Goal: Download file/media

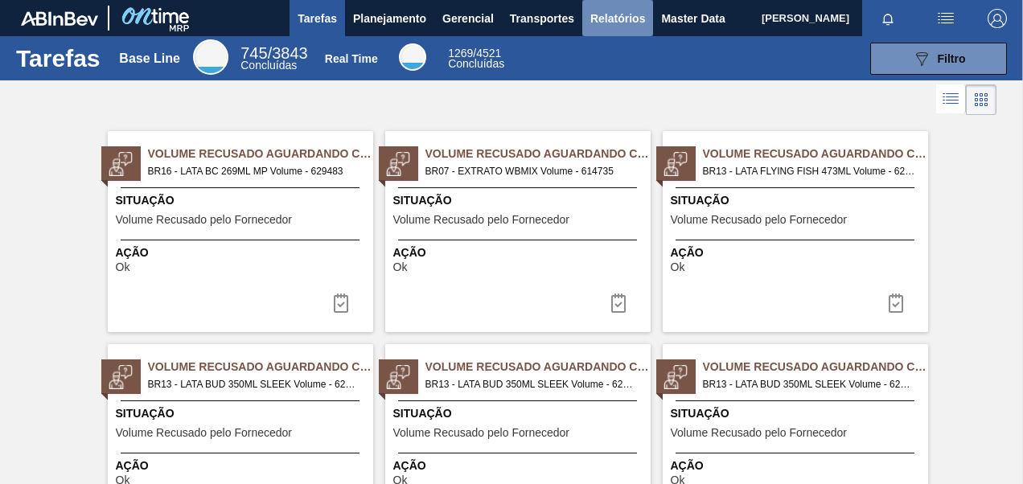
click at [611, 24] on span "Relatórios" at bounding box center [618, 18] width 55 height 19
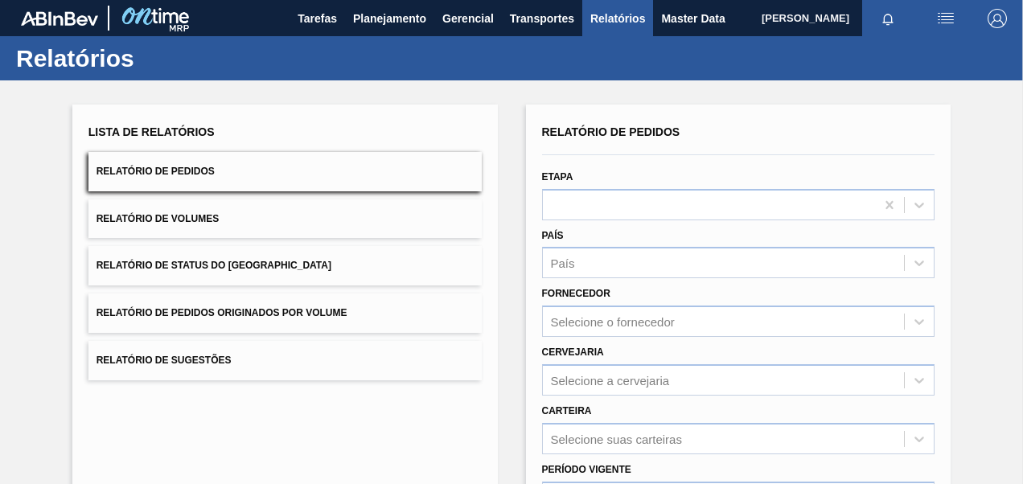
click at [243, 304] on button "Relatório de Pedidos Originados por Volume" at bounding box center [285, 313] width 393 height 39
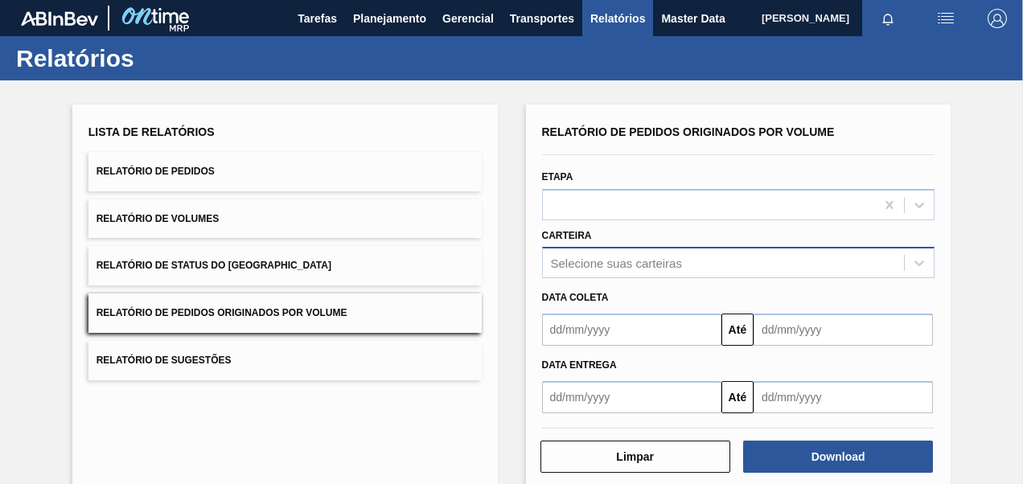
click at [681, 261] on div "Selecione suas carteiras" at bounding box center [738, 262] width 393 height 31
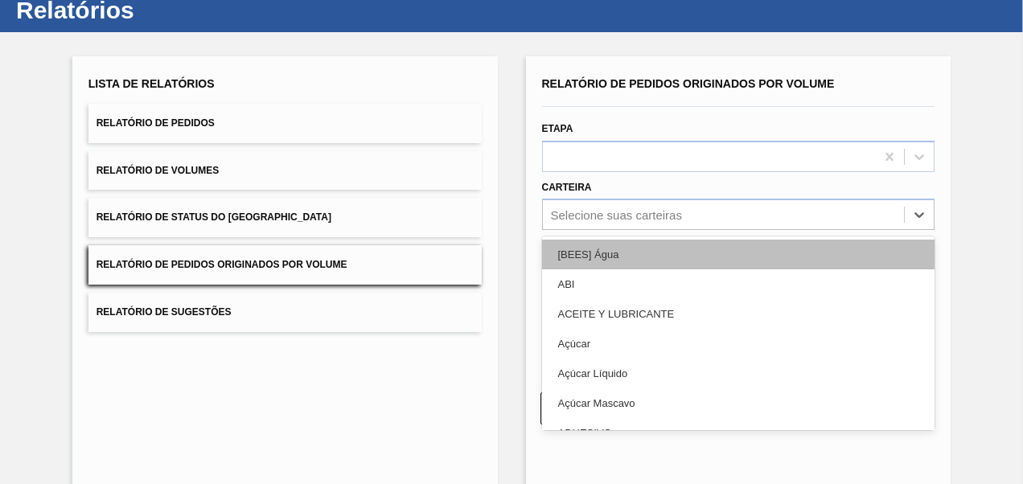
scroll to position [48, 0]
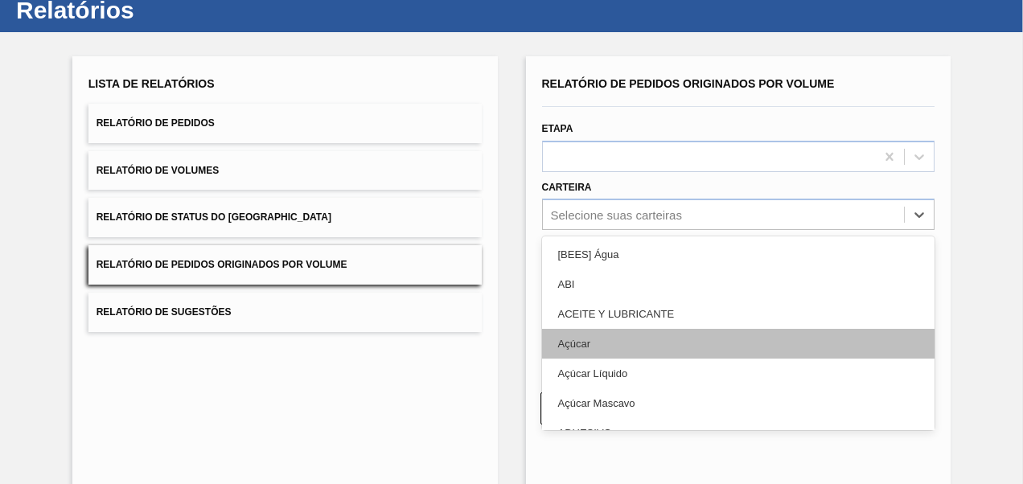
click at [599, 346] on div "Açúcar" at bounding box center [738, 344] width 393 height 30
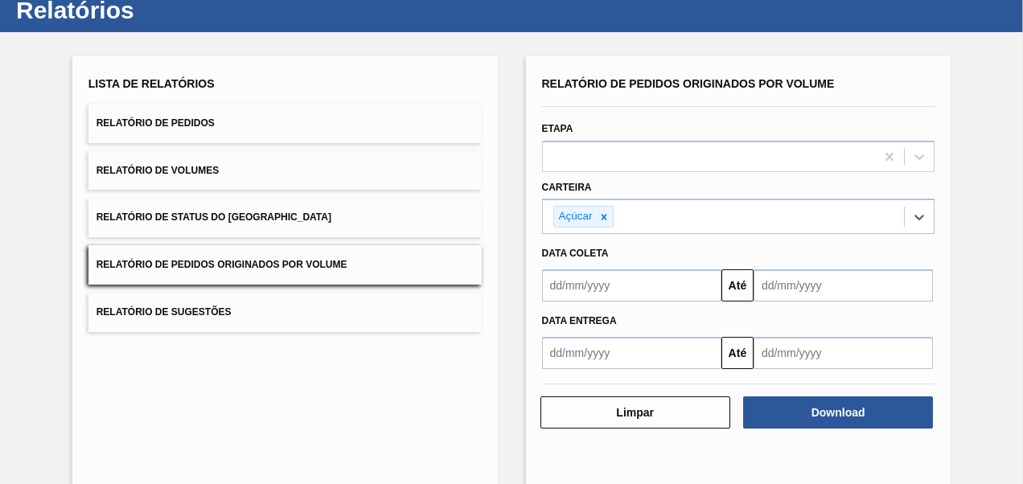
click at [612, 297] on input "text" at bounding box center [631, 286] width 179 height 32
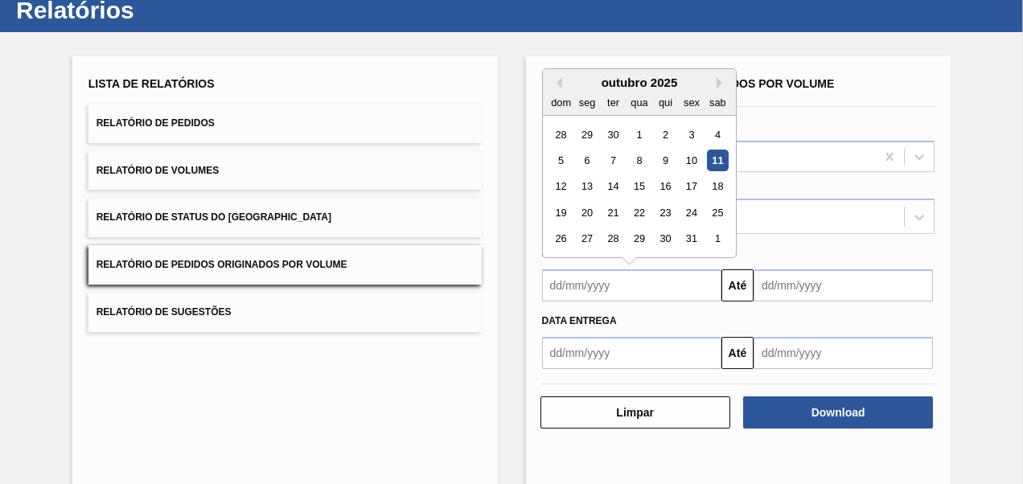
type input "[DATE]"
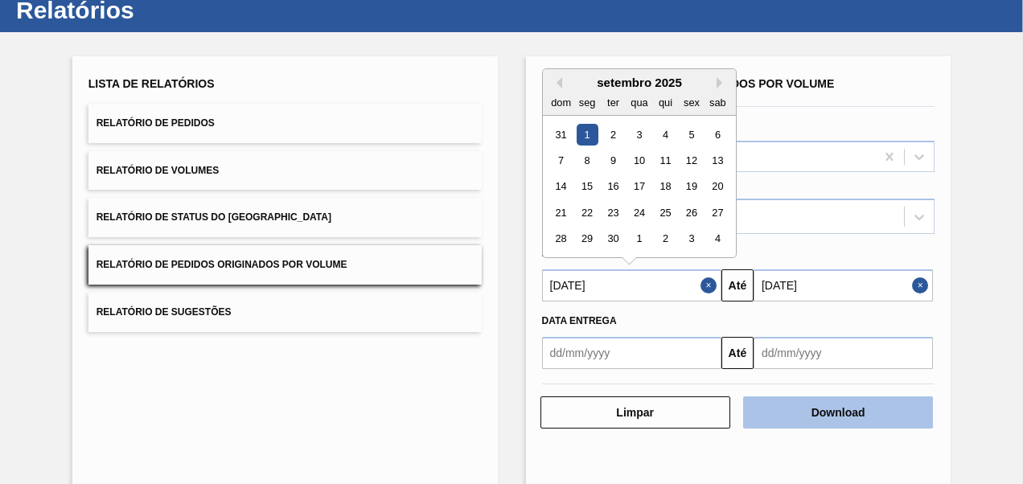
click at [847, 410] on button "Download" at bounding box center [838, 413] width 190 height 32
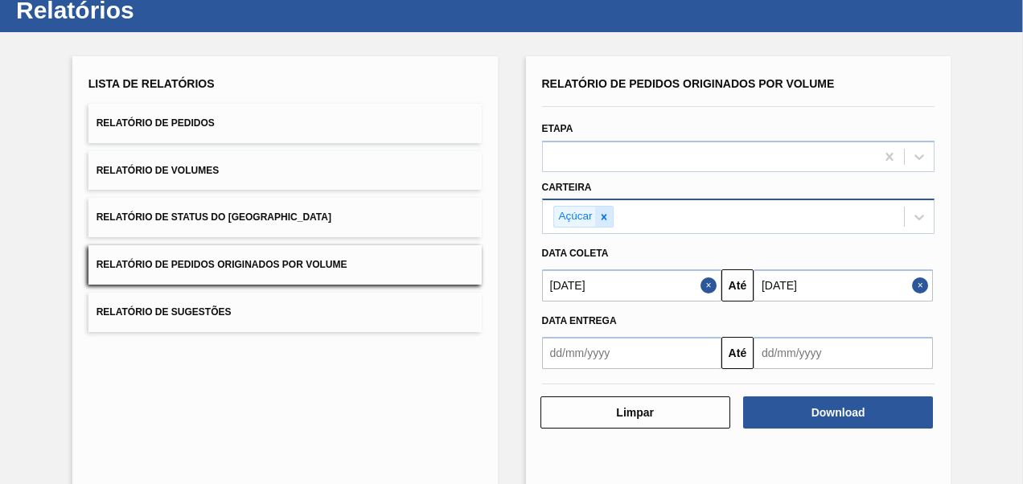
click at [599, 219] on icon at bounding box center [604, 217] width 11 height 11
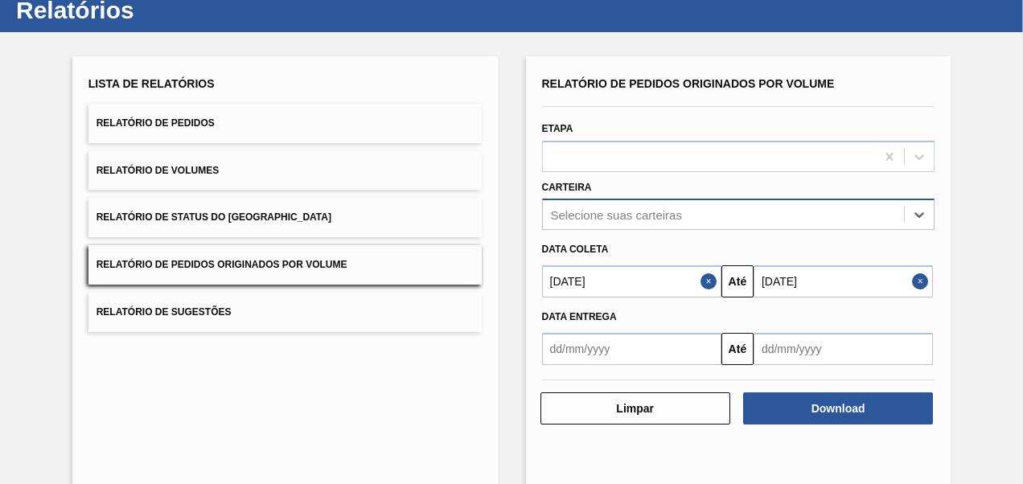
click at [257, 127] on button "Relatório de Pedidos" at bounding box center [285, 123] width 393 height 39
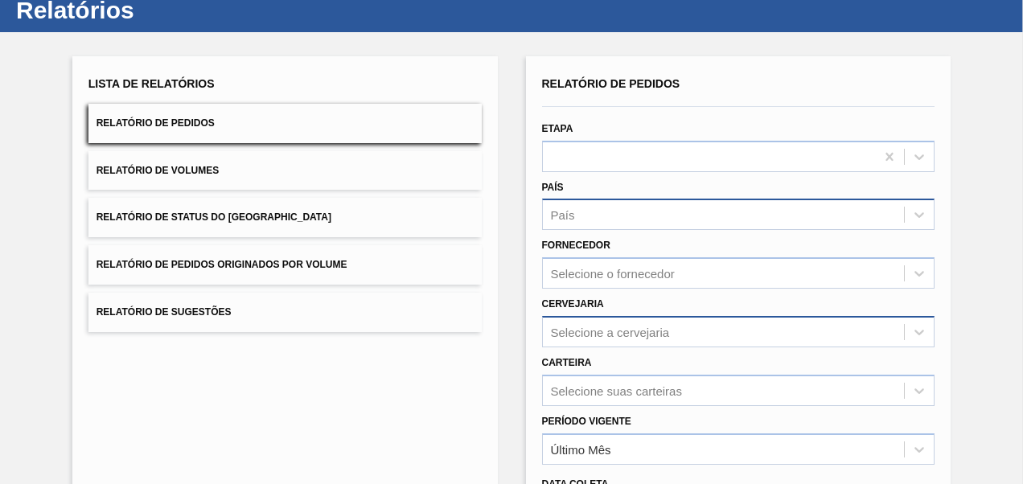
click at [602, 331] on div "Selecione a cervejaria" at bounding box center [738, 331] width 393 height 31
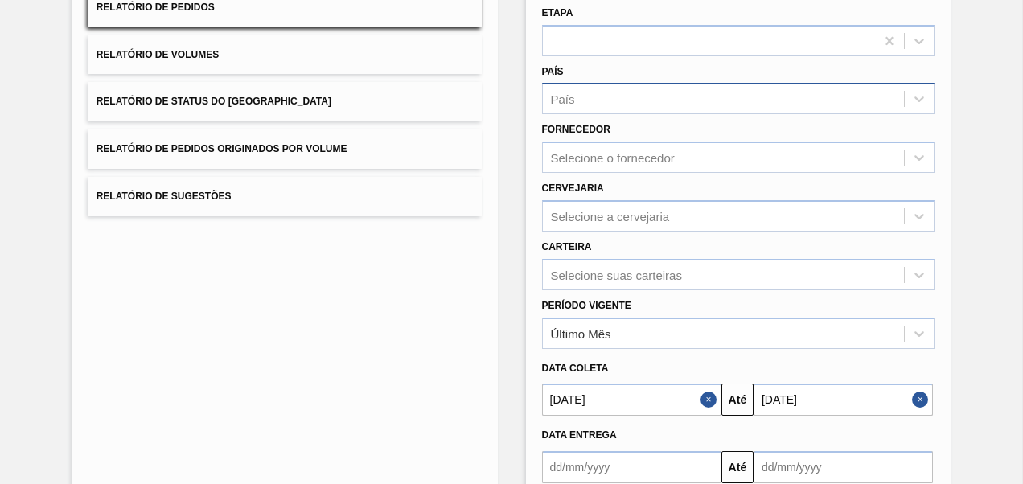
click at [526, 187] on div "Relatório de Pedidos Etapa País País Fornecedor Selecione o fornecedor Cervejar…" at bounding box center [739, 250] width 426 height 620
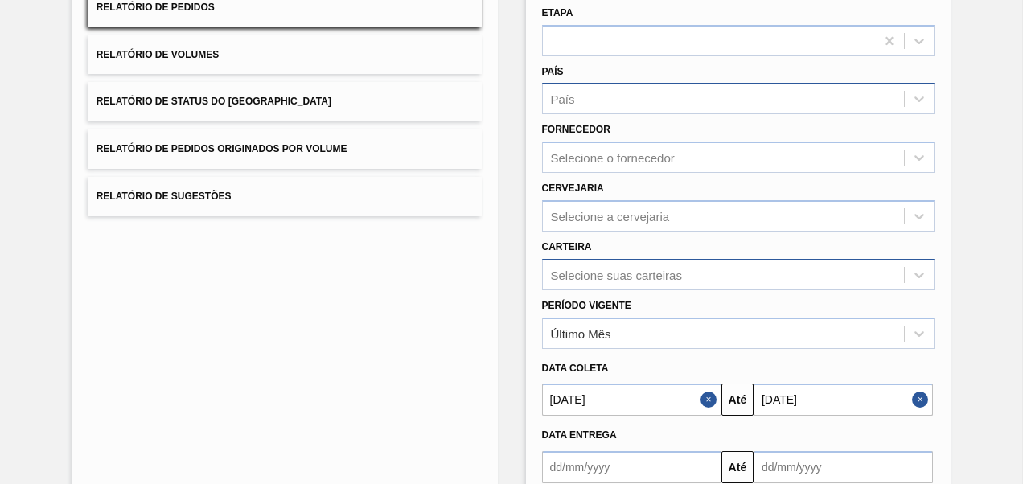
click at [585, 278] on div "Selecione suas carteiras" at bounding box center [738, 274] width 393 height 31
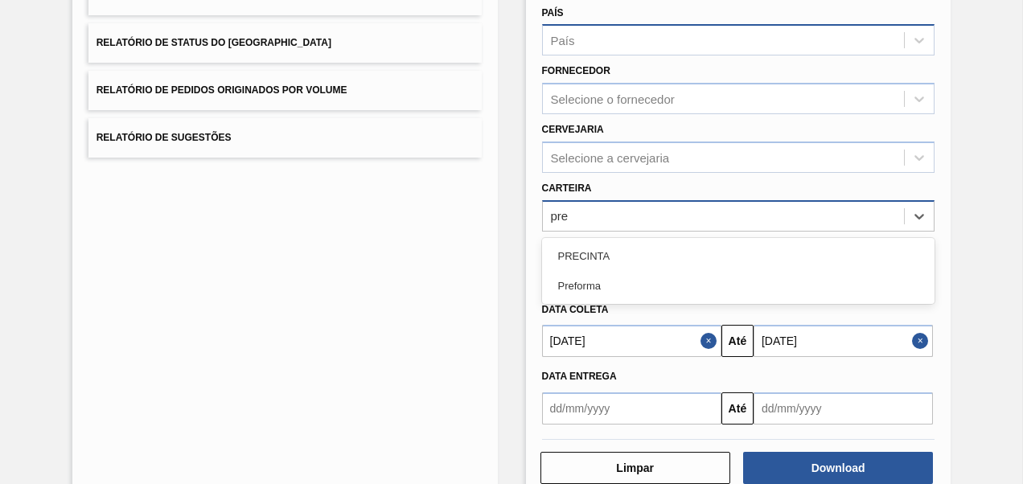
type input "pref"
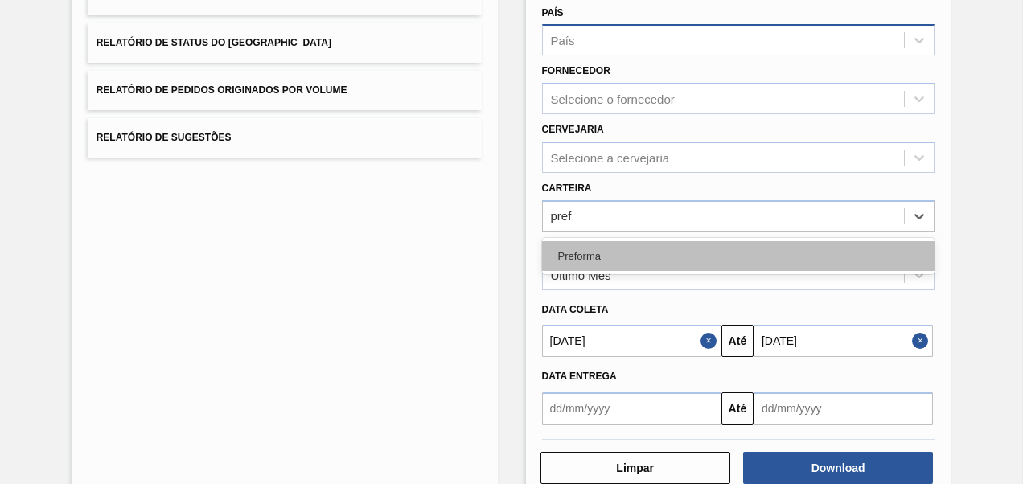
click at [595, 253] on div "Preforma" at bounding box center [738, 256] width 393 height 30
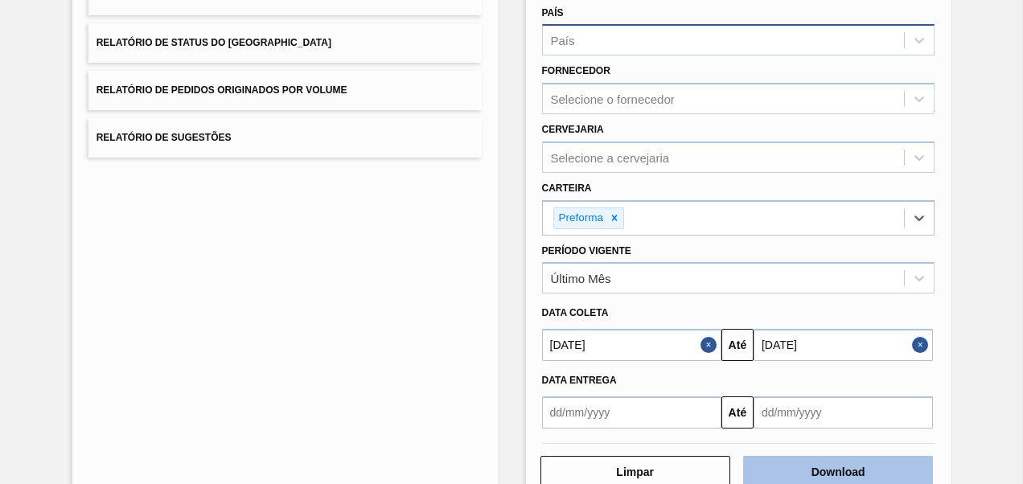
click at [832, 474] on button "Download" at bounding box center [838, 472] width 190 height 32
click at [612, 213] on icon at bounding box center [614, 217] width 11 height 11
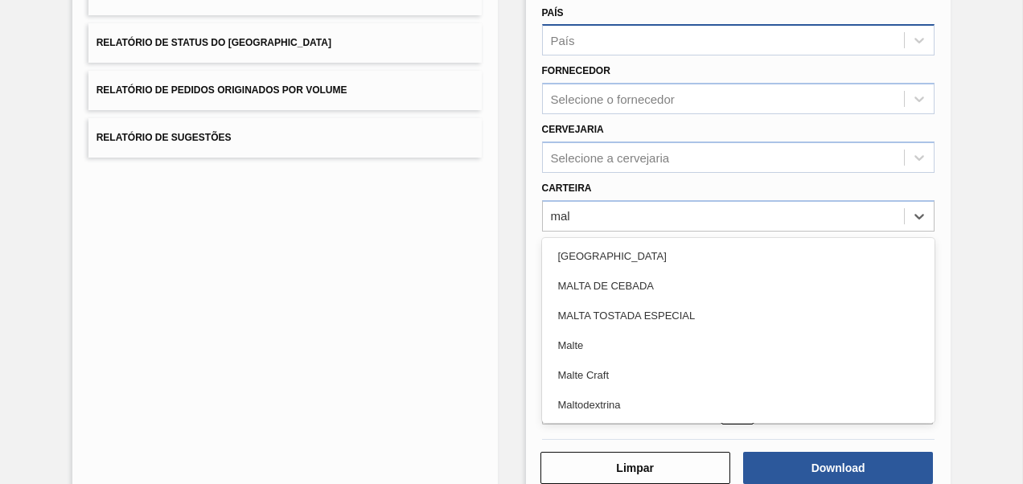
type input "malt"
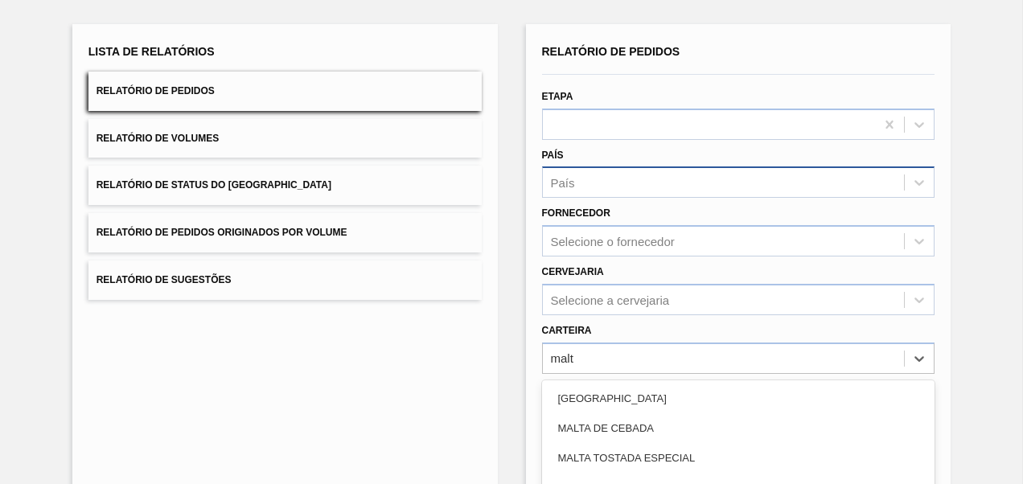
scroll to position [161, 0]
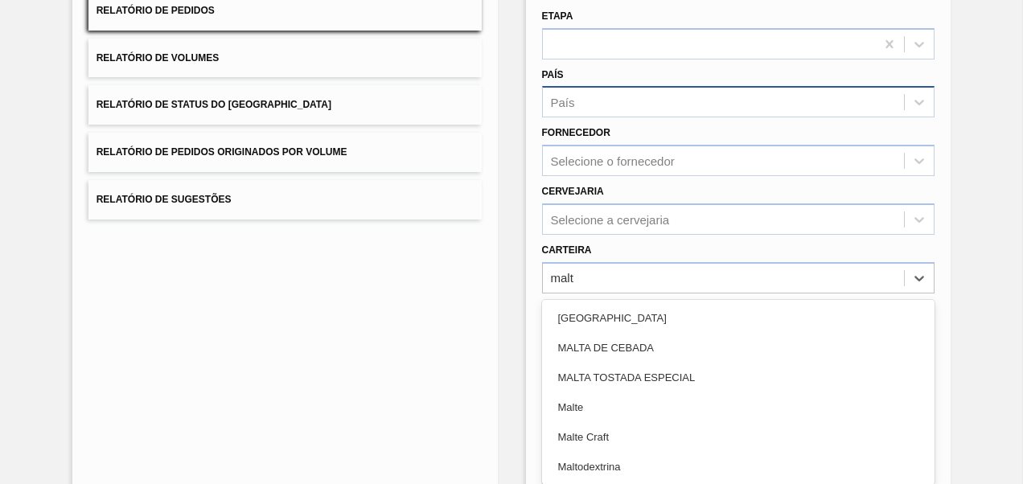
click at [589, 409] on div "Malte" at bounding box center [738, 408] width 393 height 30
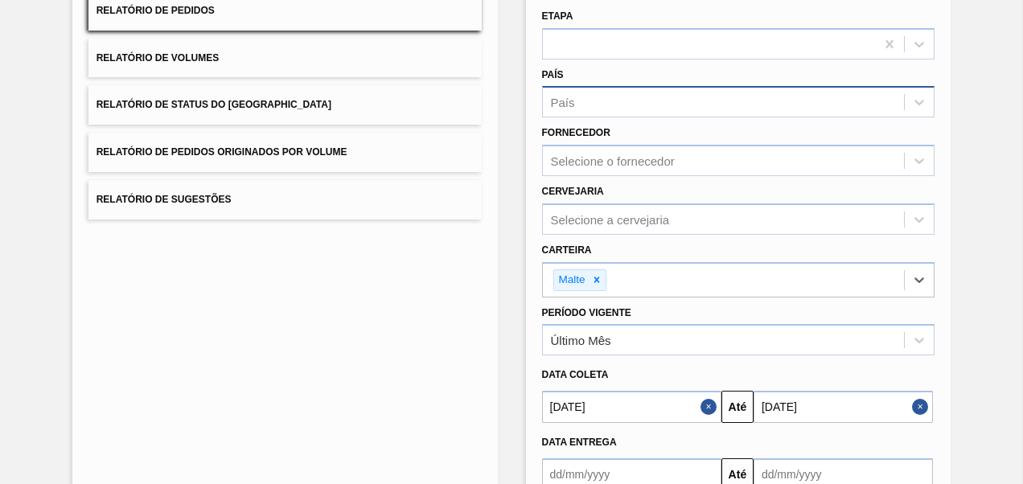
scroll to position [262, 0]
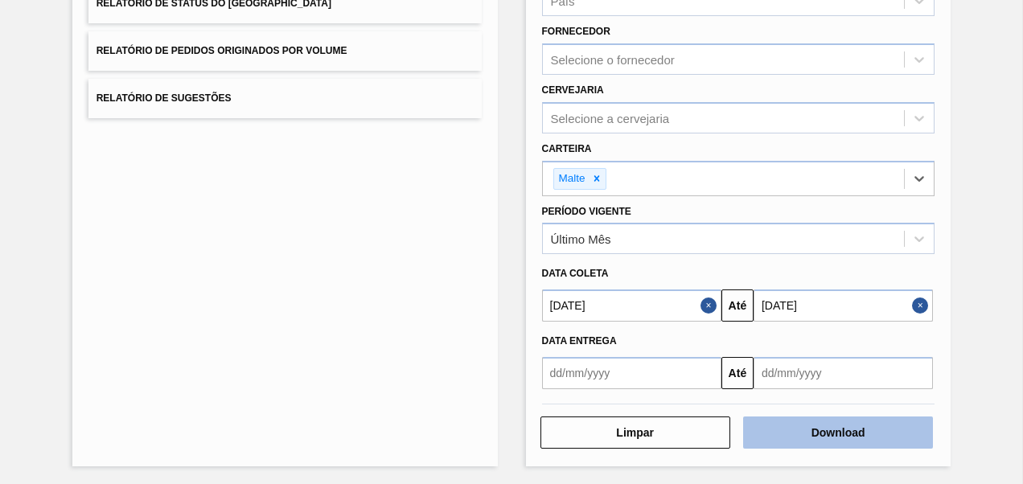
click at [839, 432] on button "Download" at bounding box center [838, 433] width 190 height 32
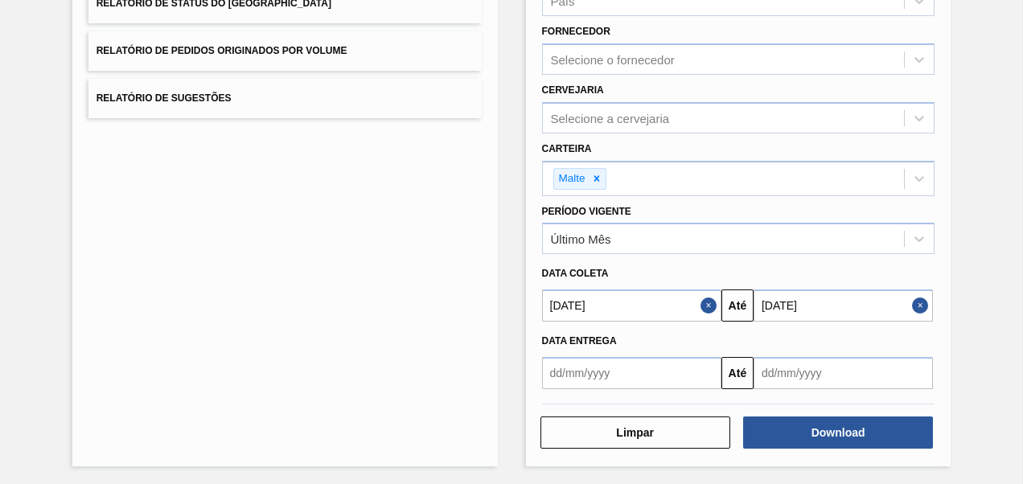
click at [349, 243] on div "Lista de Relatórios Relatório de Pedidos Relatório de Volumes Relatório de Stat…" at bounding box center [285, 154] width 426 height 624
click at [591, 175] on icon at bounding box center [596, 178] width 11 height 11
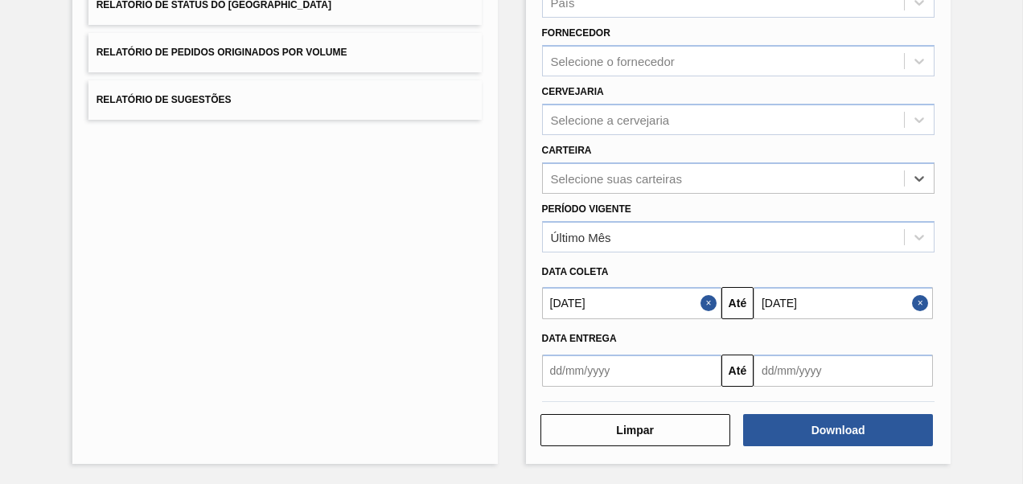
scroll to position [259, 0]
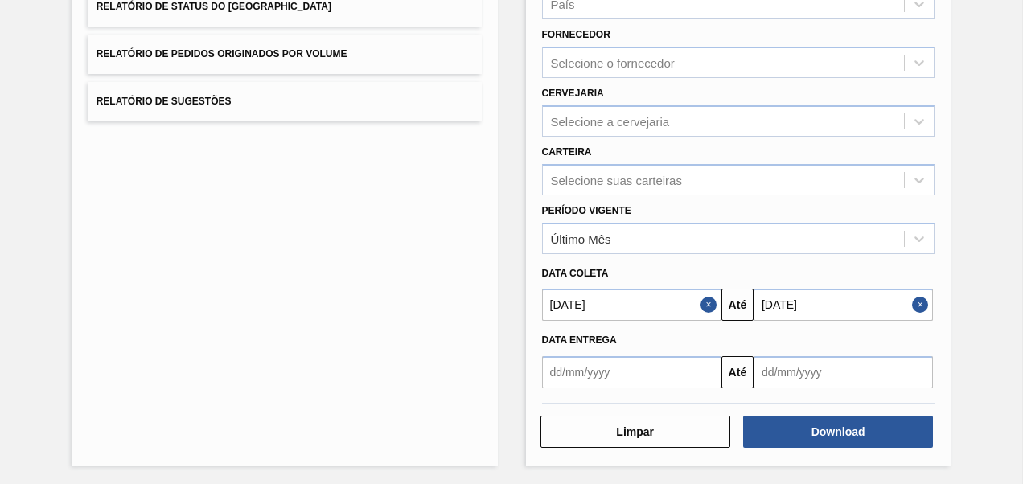
click at [305, 267] on div "Lista de Relatórios Relatório de Pedidos Relatório de Volumes Relatório de Stat…" at bounding box center [285, 156] width 426 height 620
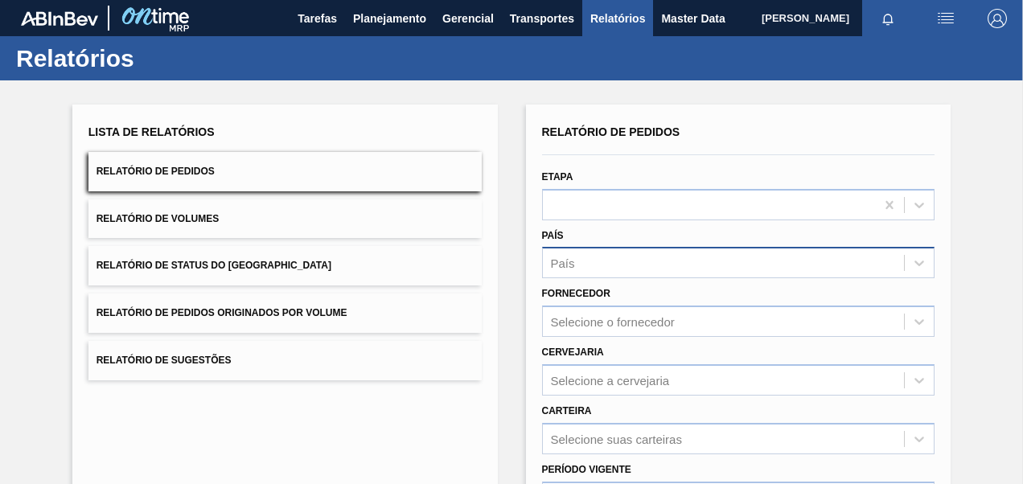
scroll to position [80, 0]
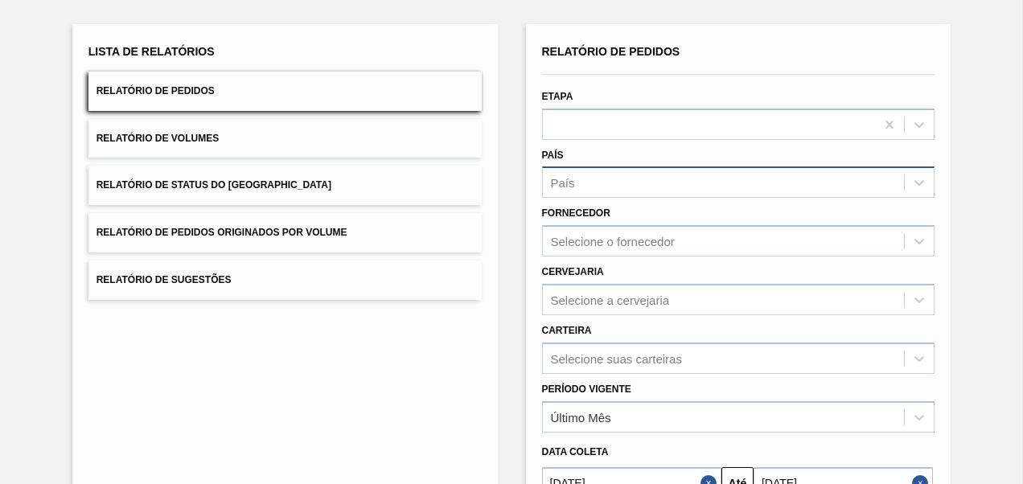
click at [211, 136] on span "Relatório de Volumes" at bounding box center [158, 138] width 122 height 11
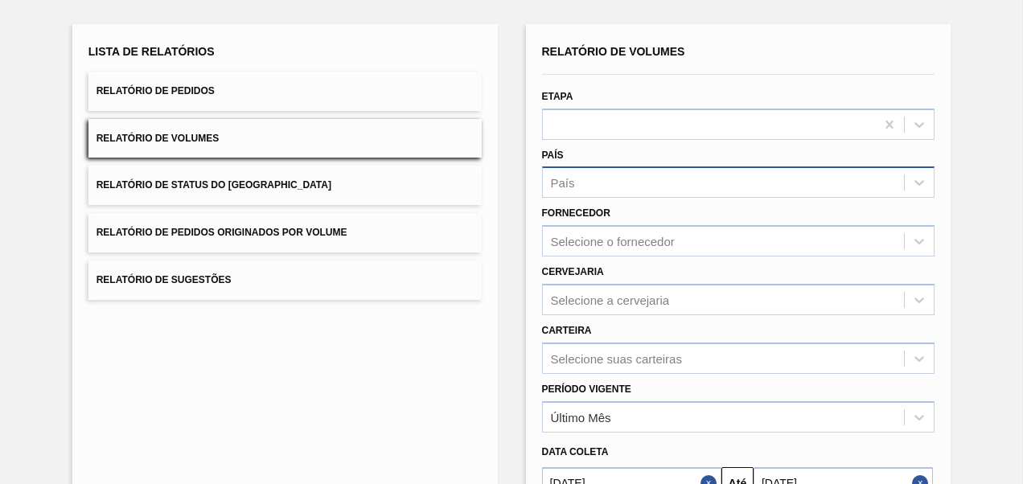
click at [198, 85] on span "Relatório de Pedidos" at bounding box center [156, 90] width 118 height 11
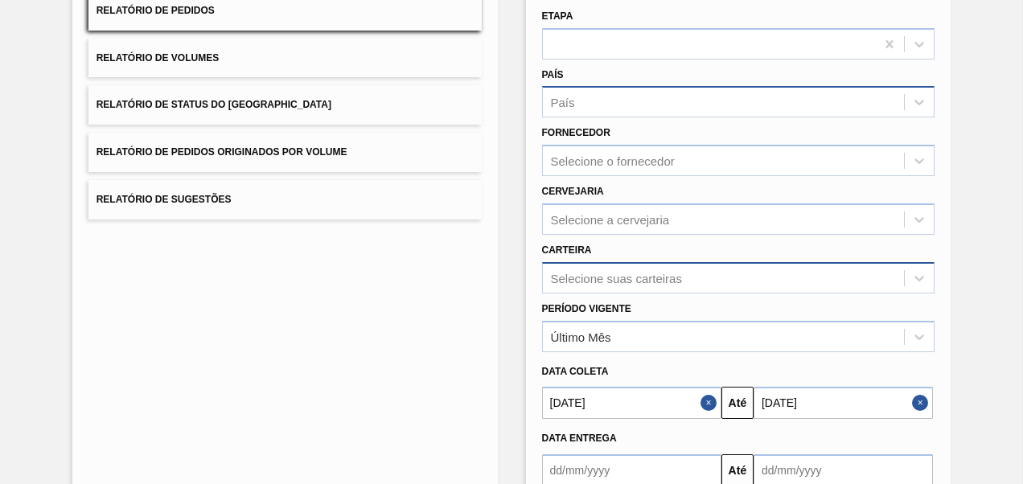
click at [571, 278] on div "Selecione suas carteiras" at bounding box center [738, 277] width 393 height 31
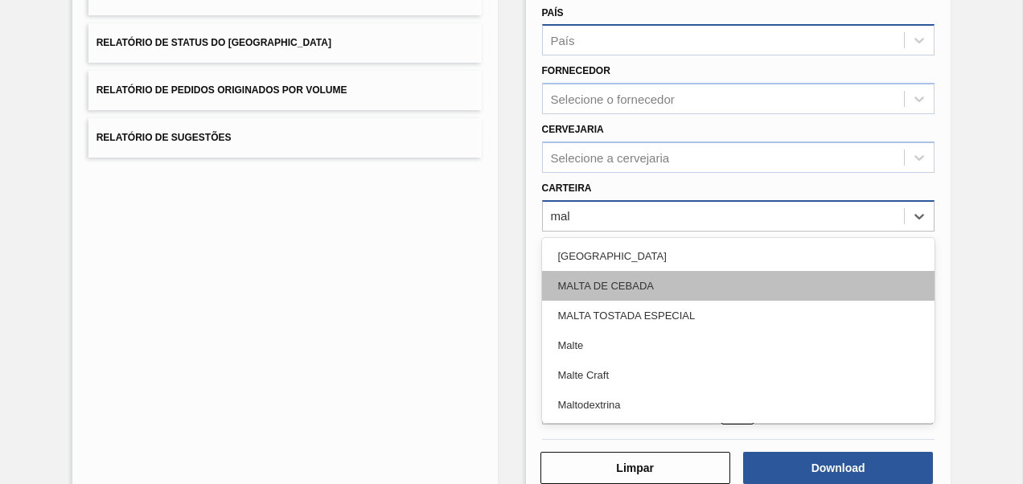
type input "malt"
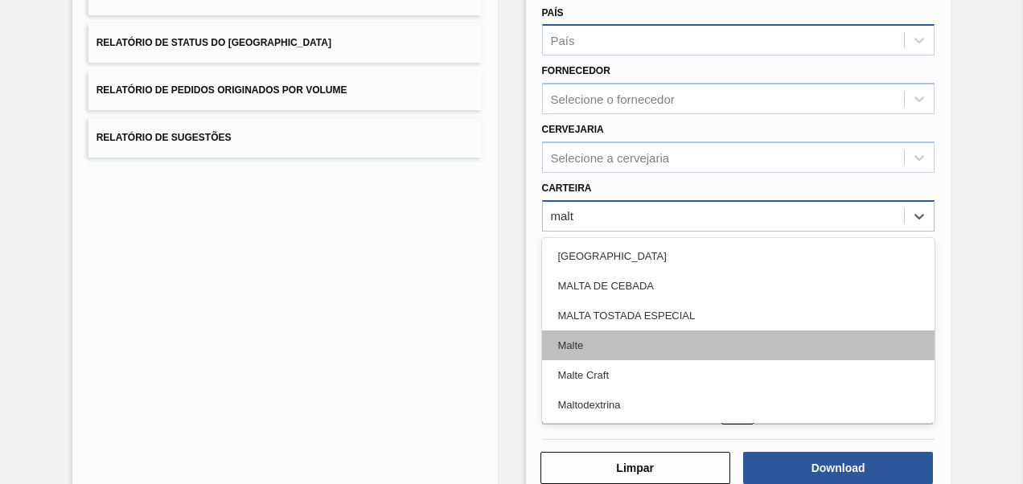
click at [574, 341] on div "Malte" at bounding box center [738, 346] width 393 height 30
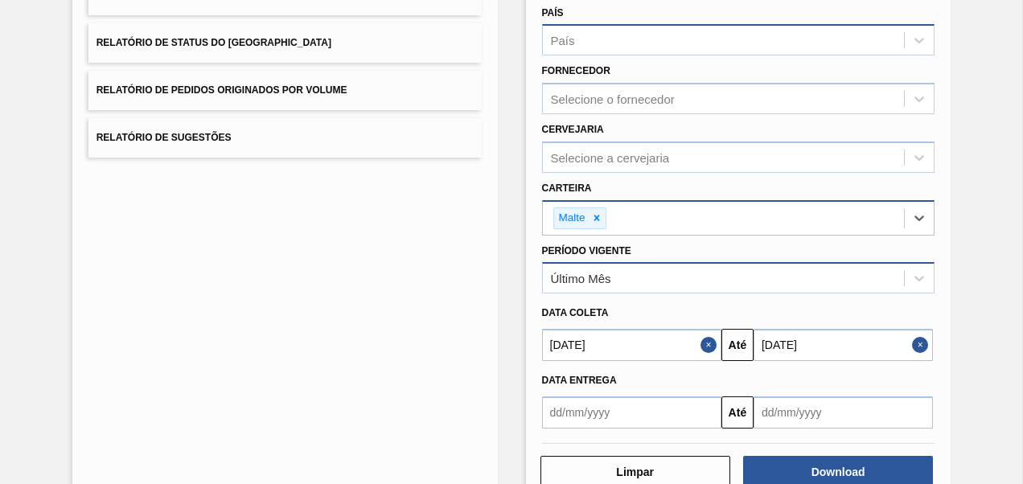
click at [619, 282] on div "Último Mês" at bounding box center [724, 278] width 362 height 23
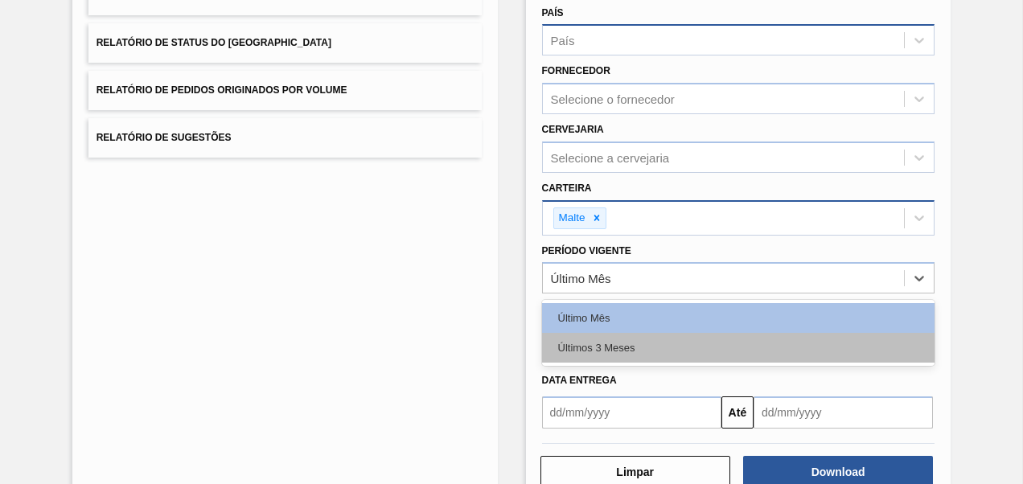
click at [605, 350] on div "Últimos 3 Meses" at bounding box center [738, 348] width 393 height 30
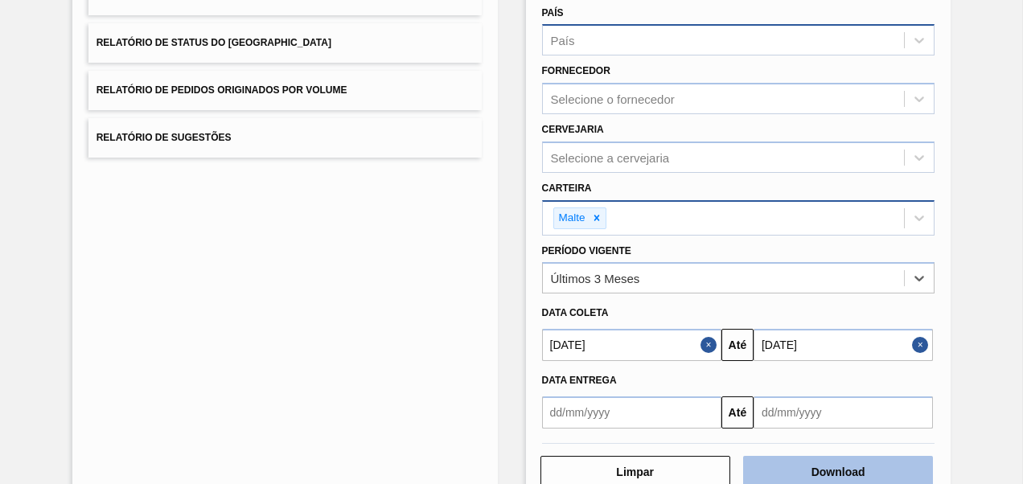
click at [835, 471] on button "Download" at bounding box center [838, 472] width 190 height 32
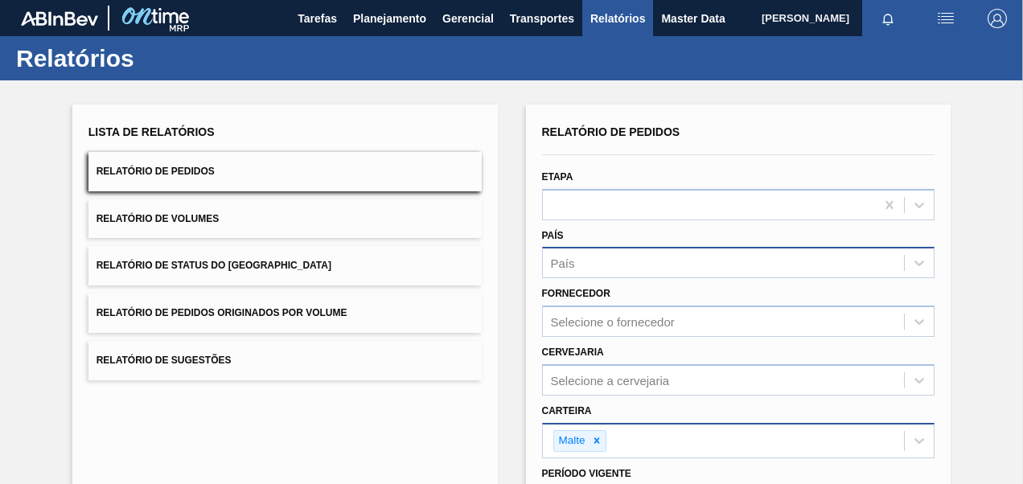
click at [239, 306] on button "Relatório de Pedidos Originados por Volume" at bounding box center [285, 313] width 393 height 39
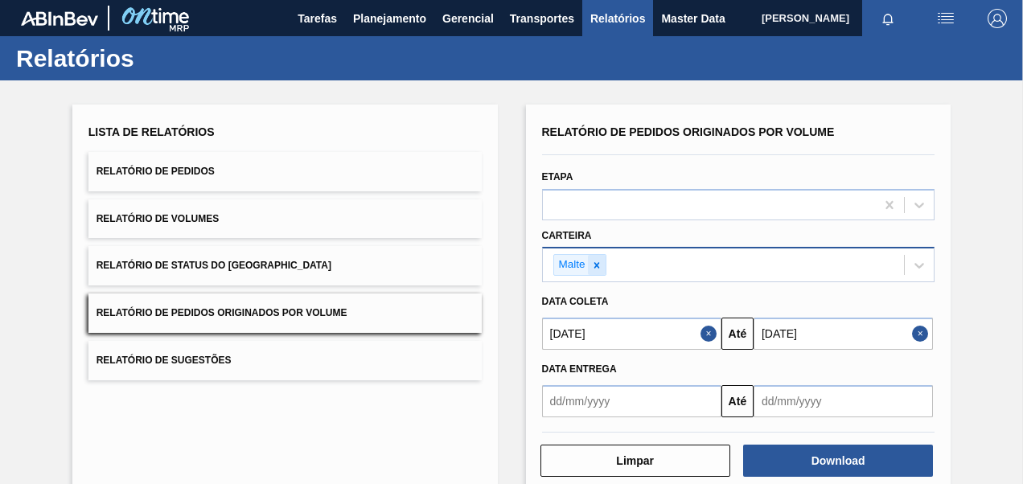
click at [598, 266] on icon at bounding box center [596, 265] width 11 height 11
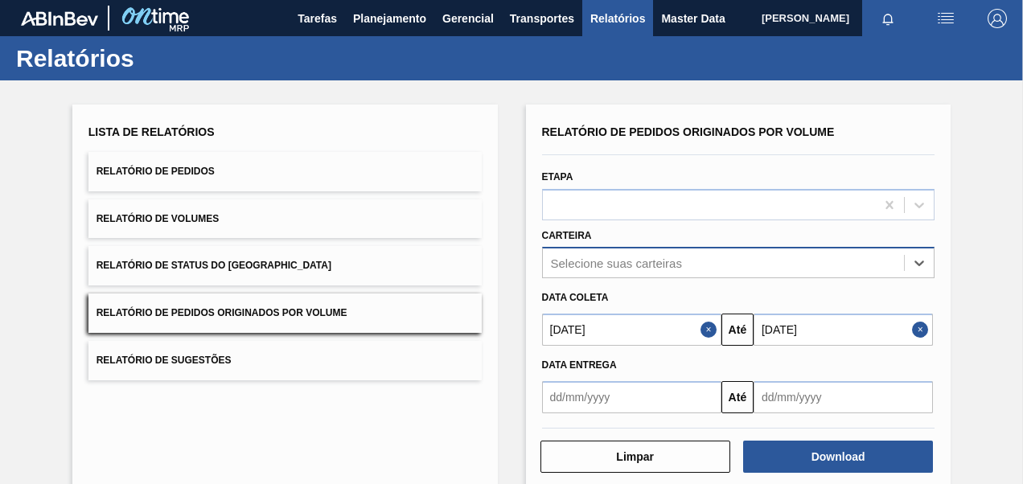
type input "a"
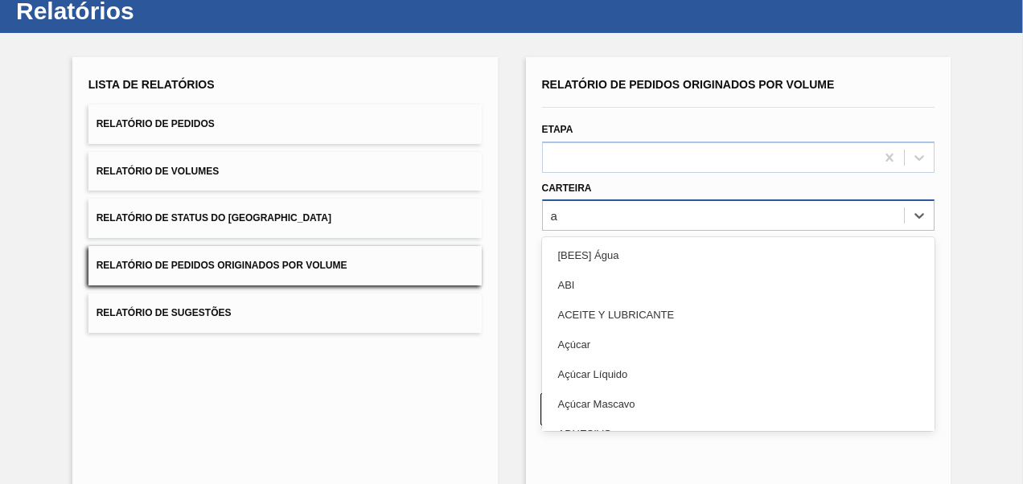
scroll to position [48, 0]
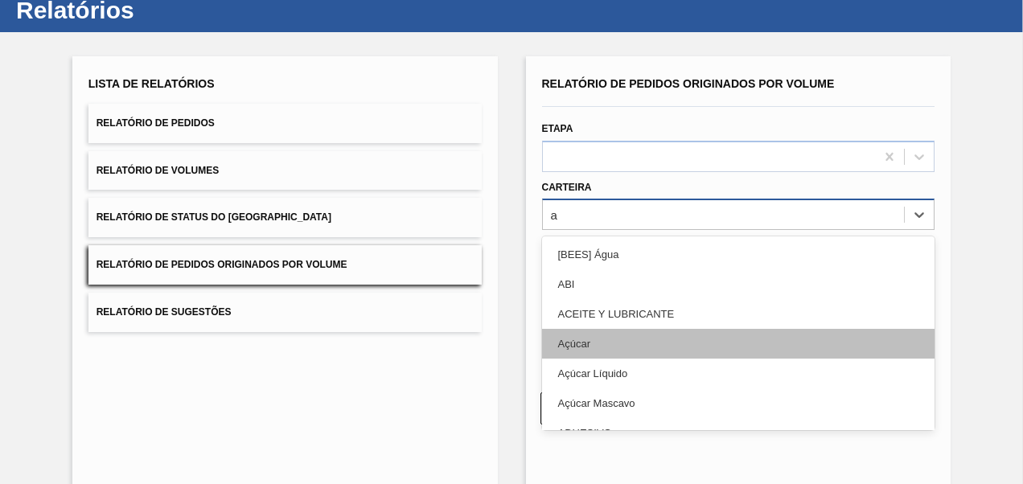
click at [573, 343] on div "Açúcar" at bounding box center [738, 344] width 393 height 30
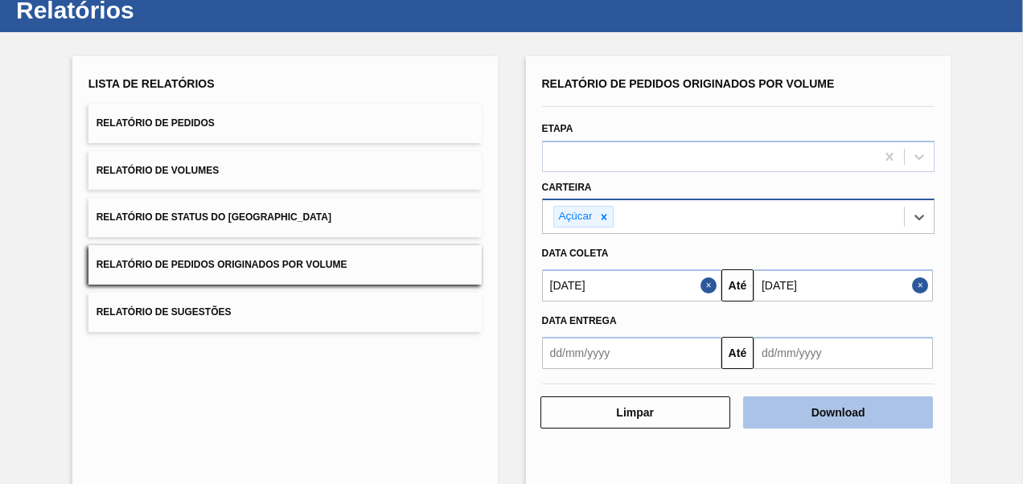
click at [866, 423] on button "Download" at bounding box center [838, 413] width 190 height 32
